Goal: Find specific fact

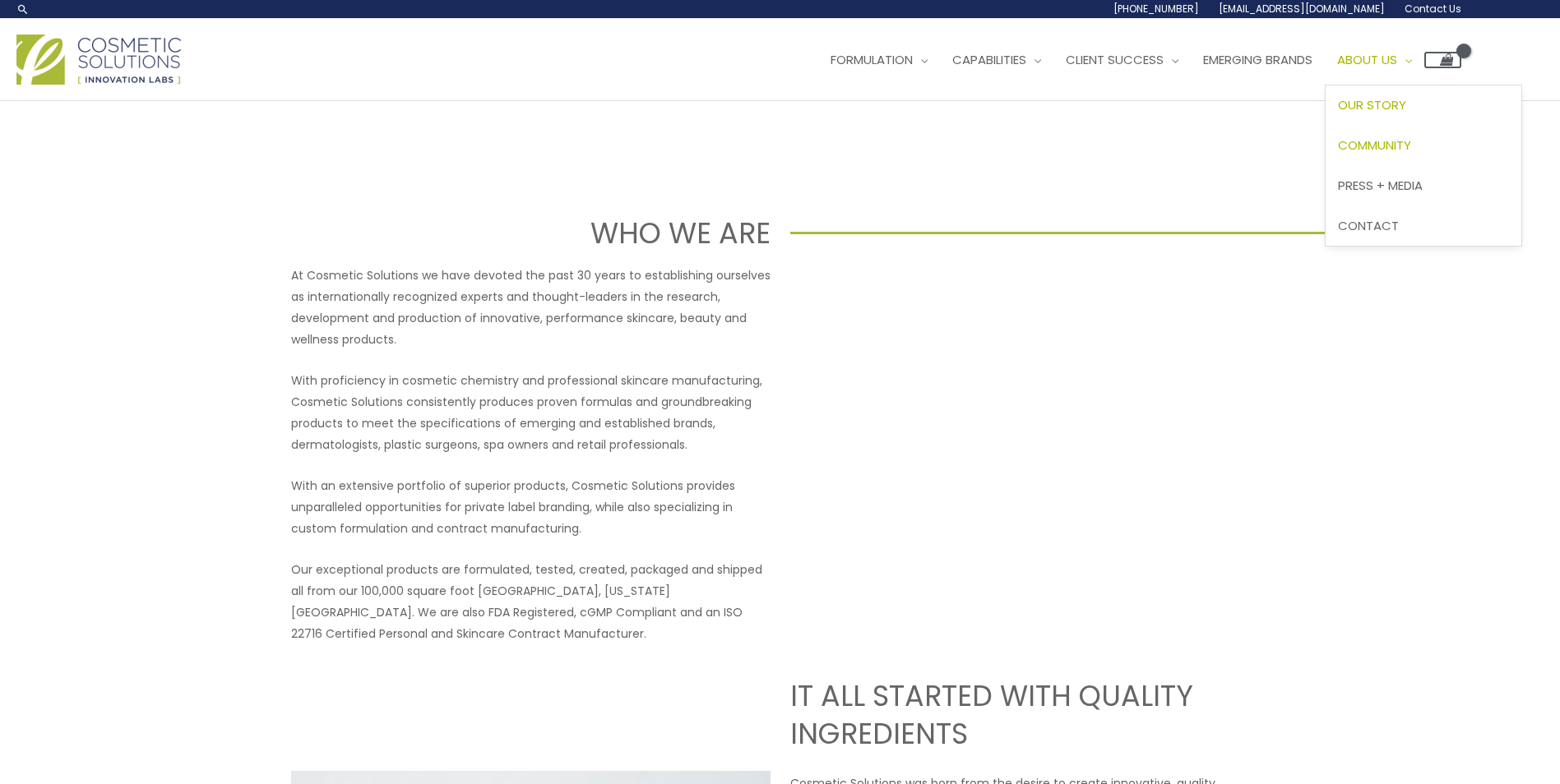
click at [1399, 147] on span "Community" at bounding box center [1374, 144] width 73 height 18
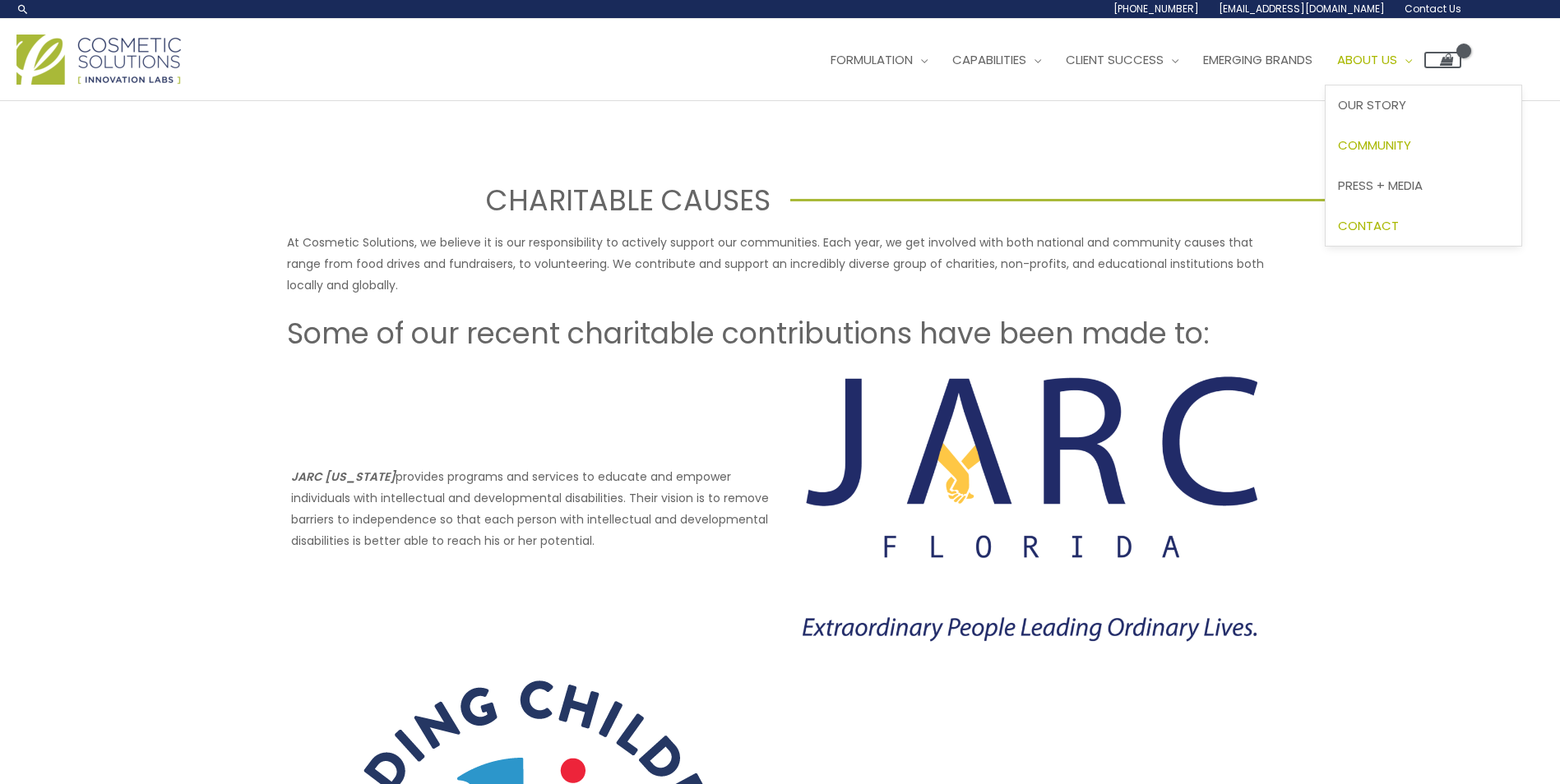
click at [1399, 219] on span "Contact" at bounding box center [1368, 225] width 61 height 18
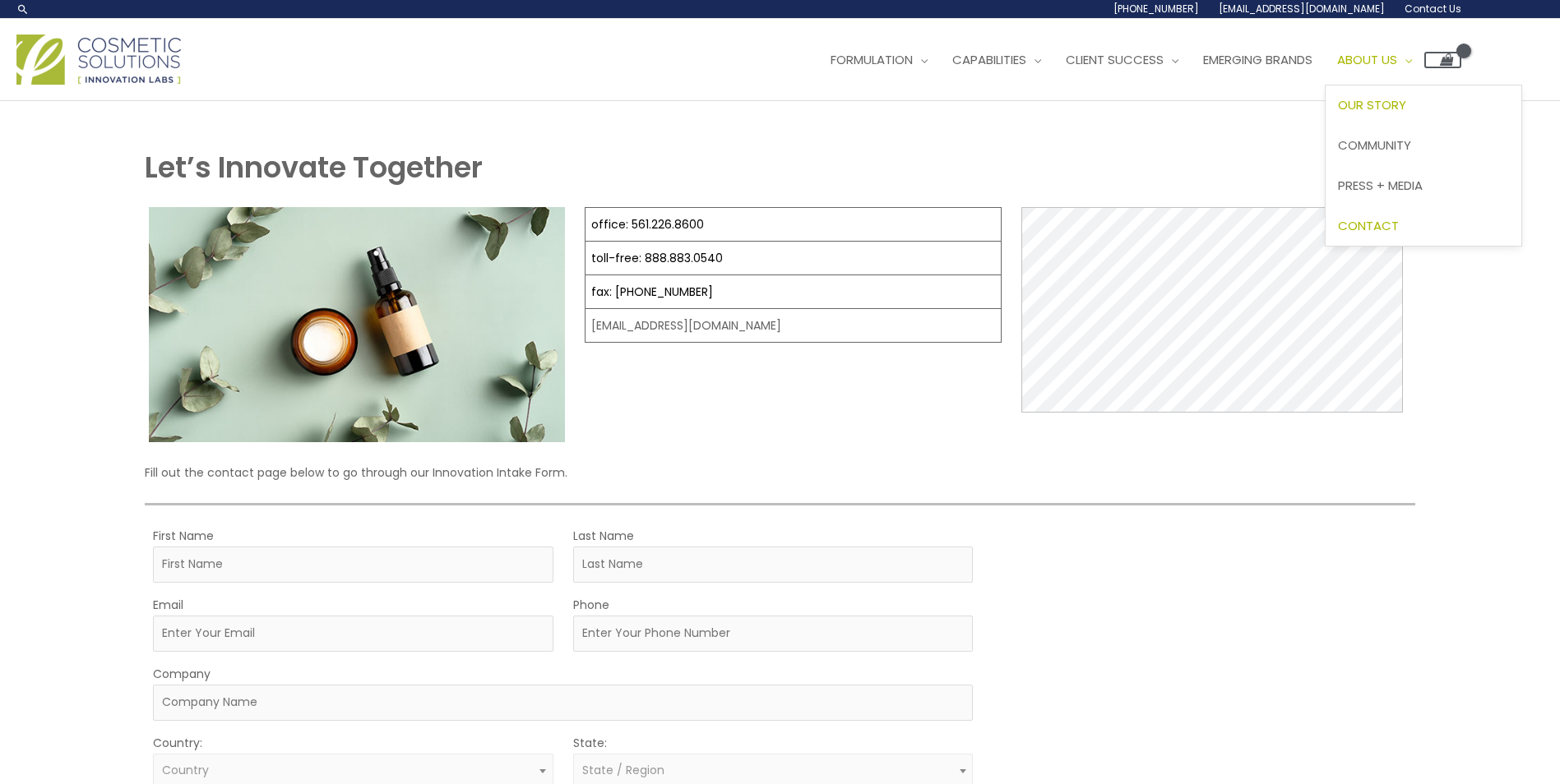
click at [1394, 98] on span "Our Story" at bounding box center [1372, 105] width 69 height 18
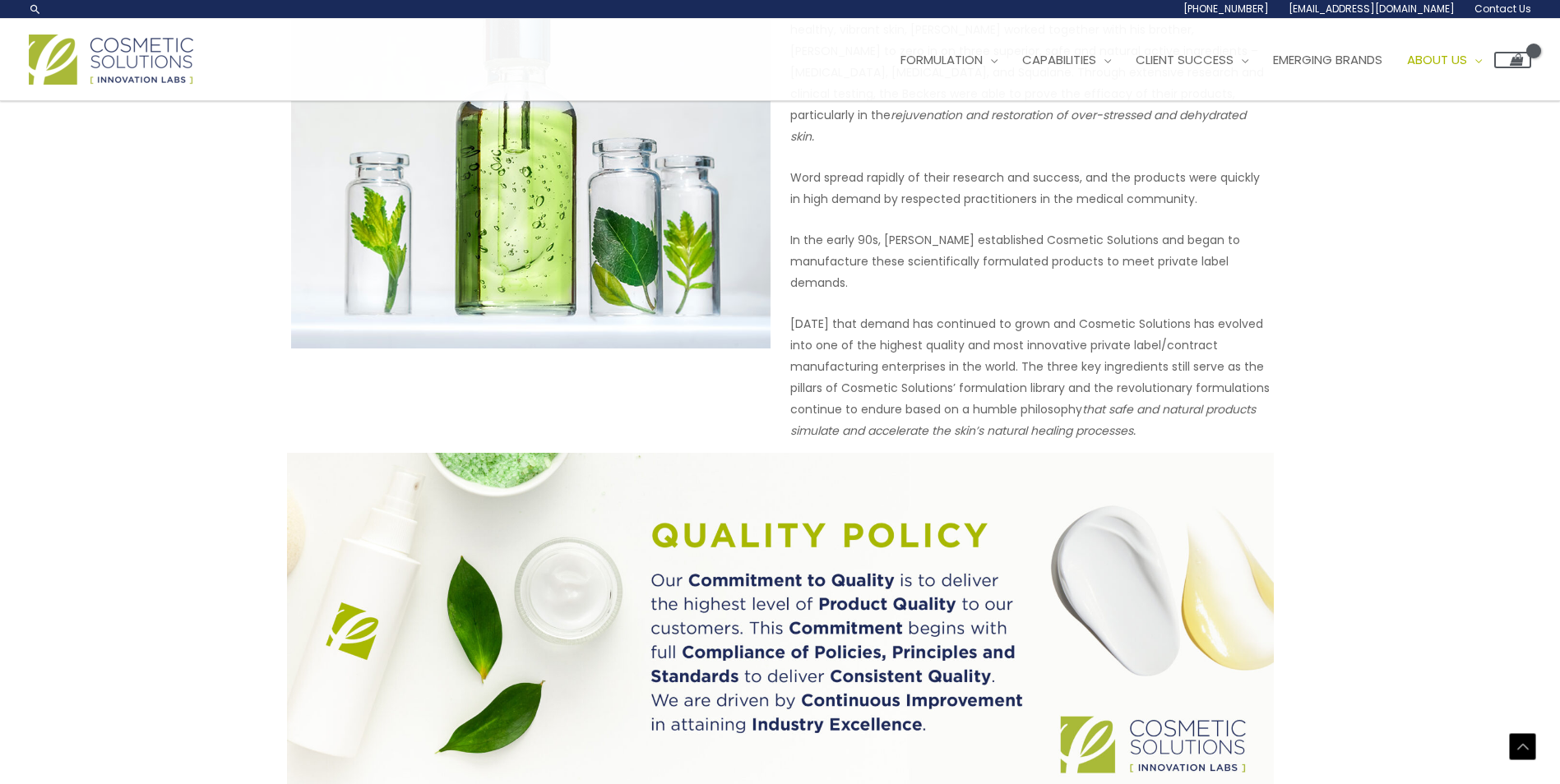
scroll to position [857, 0]
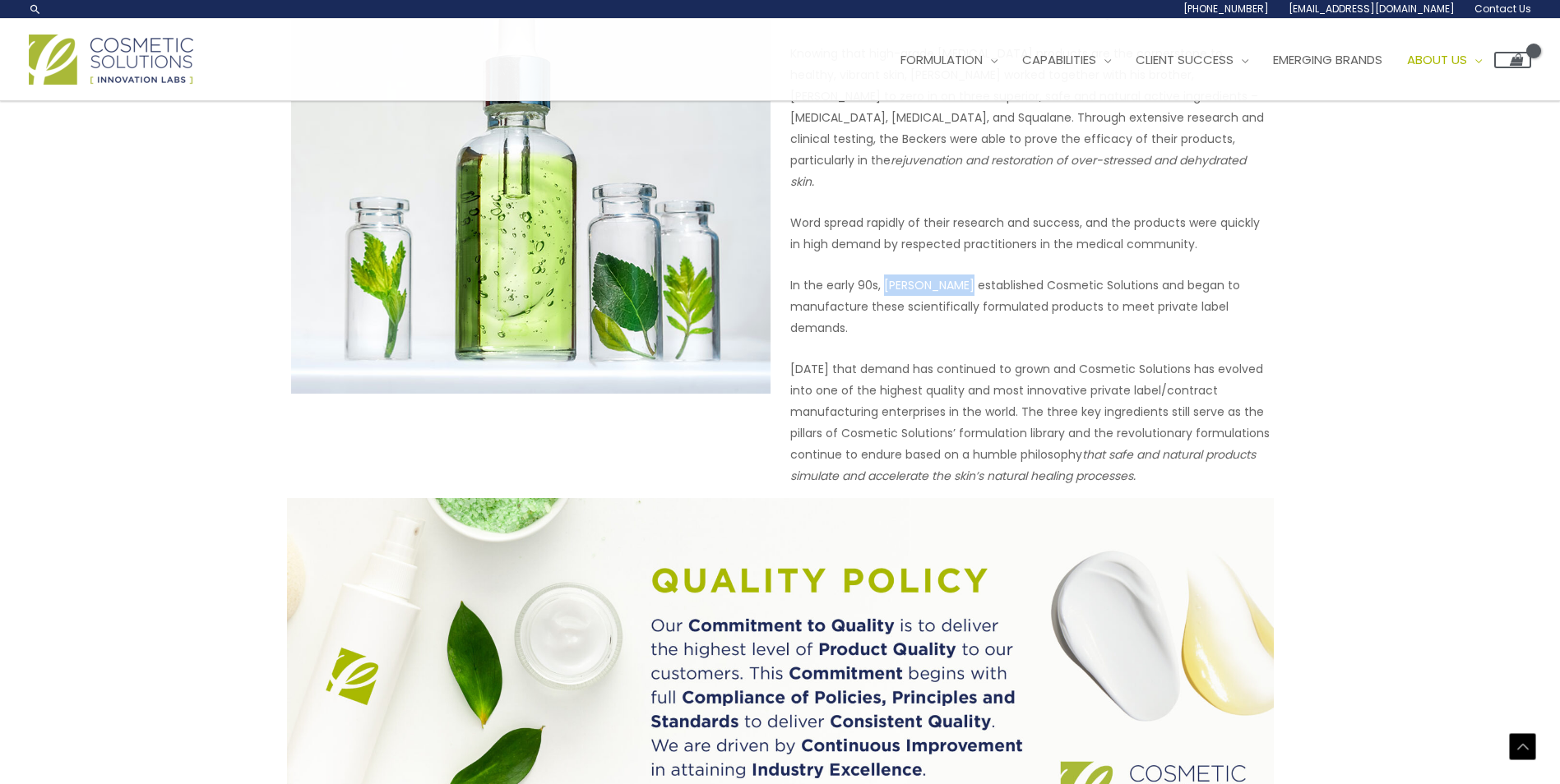
drag, startPoint x: 886, startPoint y: 261, endPoint x: 967, endPoint y: 273, distance: 81.9
click at [967, 275] on p "In the early 90s, Mervyn Becker established Cosmetic Solutions and began to man…" at bounding box center [1030, 306] width 480 height 64
copy p "Mervyn Becker"
